Goal: Task Accomplishment & Management: Manage account settings

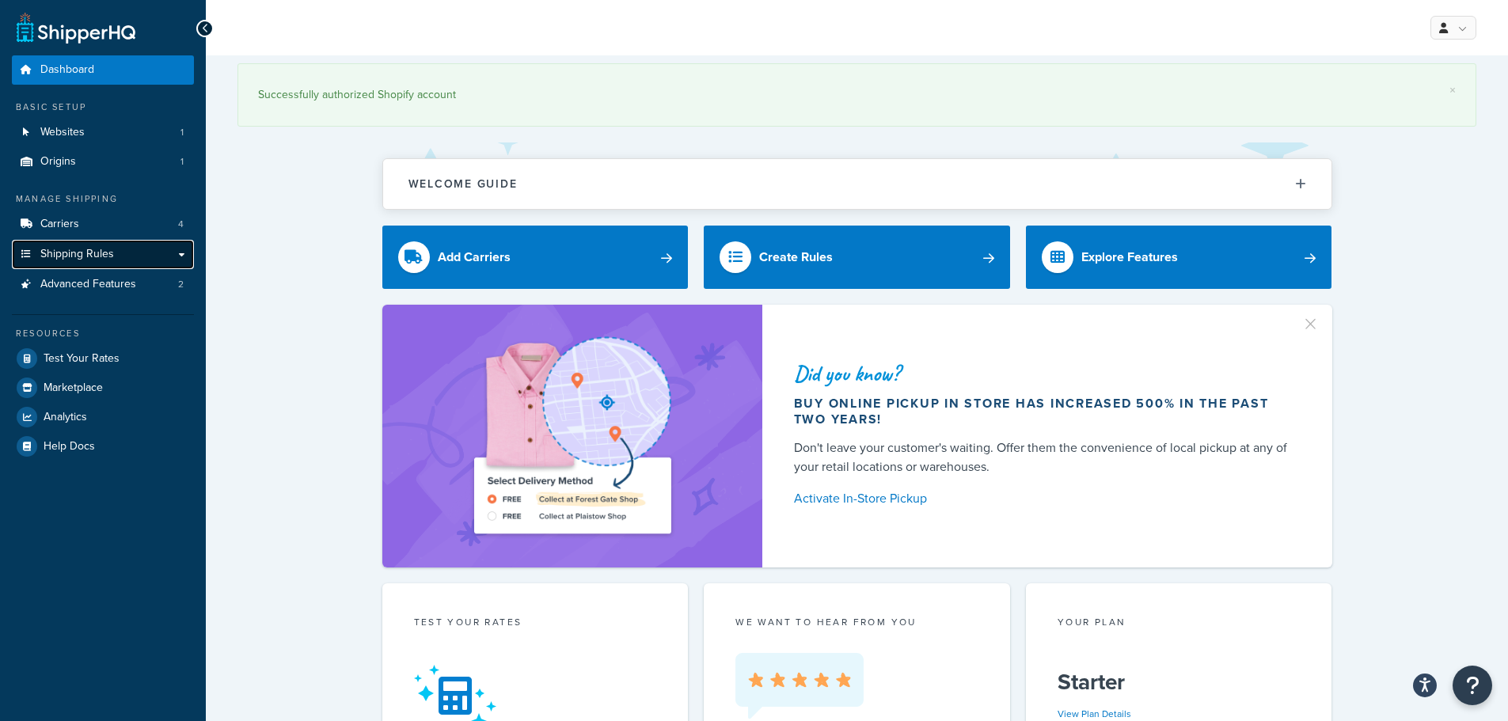
click at [107, 256] on span "Shipping Rules" at bounding box center [77, 254] width 74 height 13
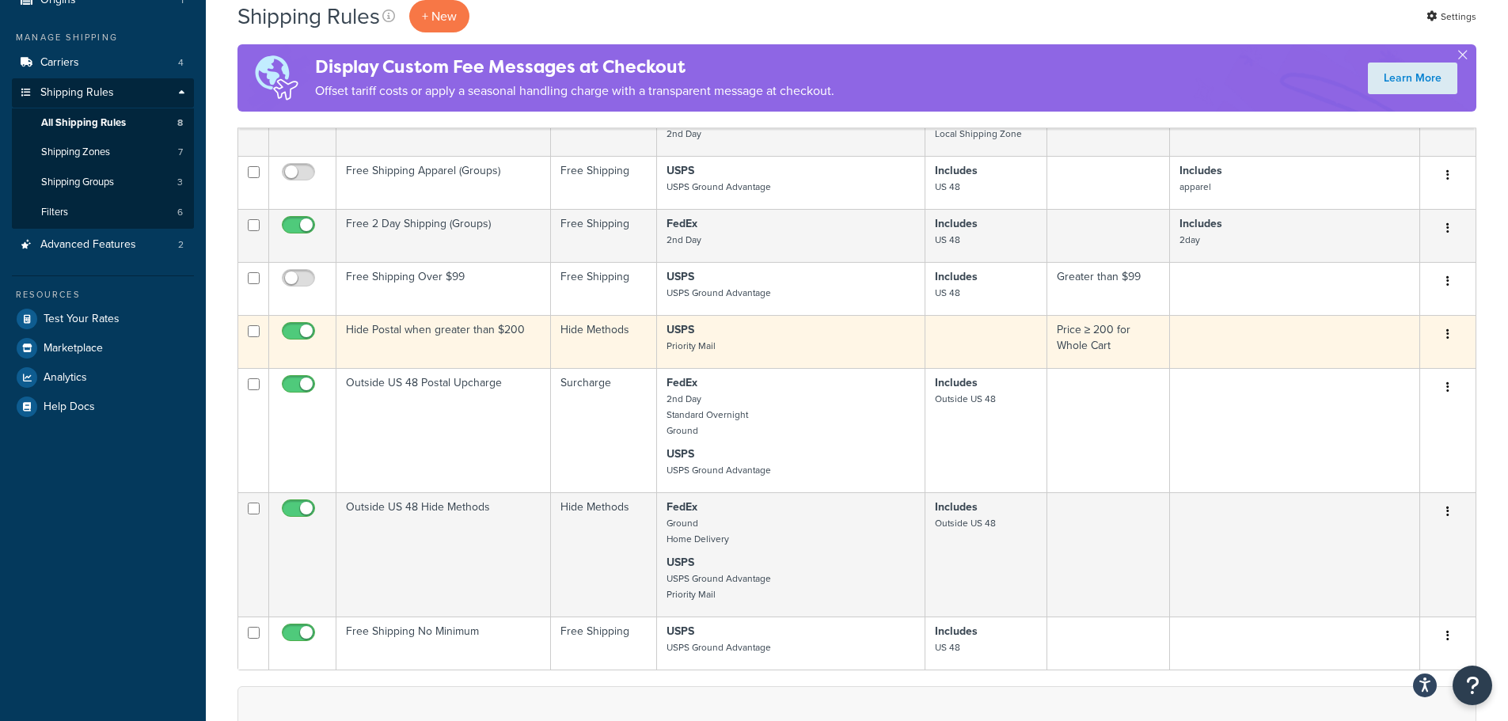
scroll to position [158, 0]
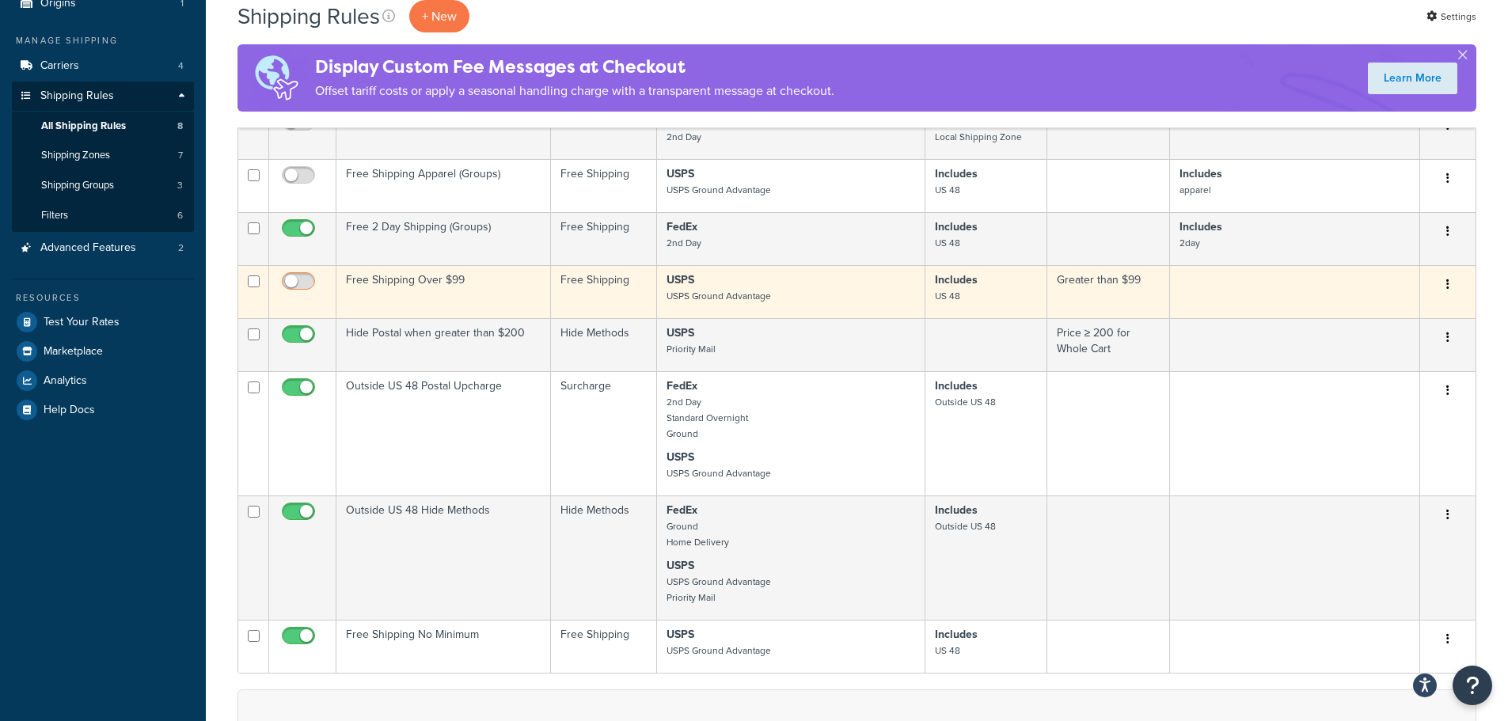
click at [300, 283] on input "checkbox" at bounding box center [301, 285] width 44 height 20
checkbox input "true"
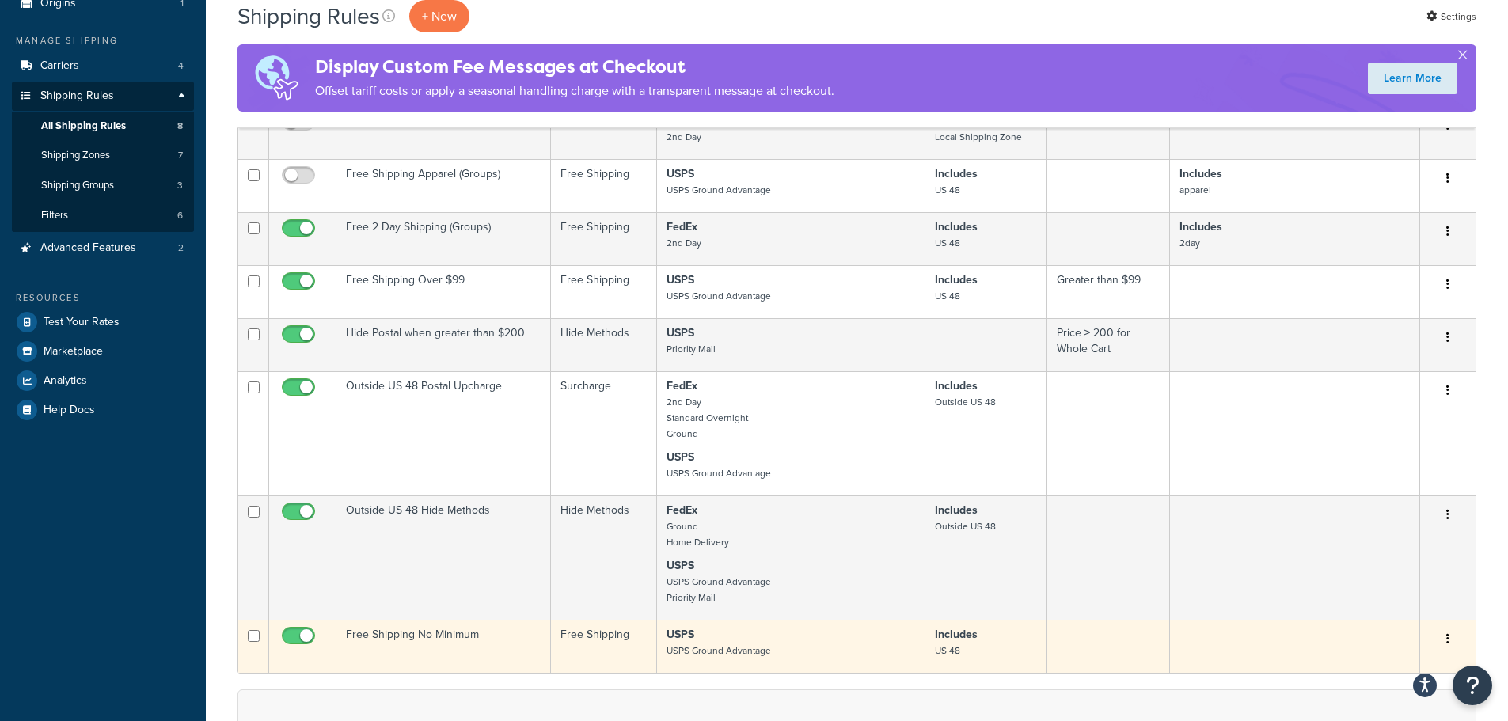
click at [298, 632] on input "checkbox" at bounding box center [301, 640] width 44 height 20
checkbox input "false"
